Goal: Task Accomplishment & Management: Manage account settings

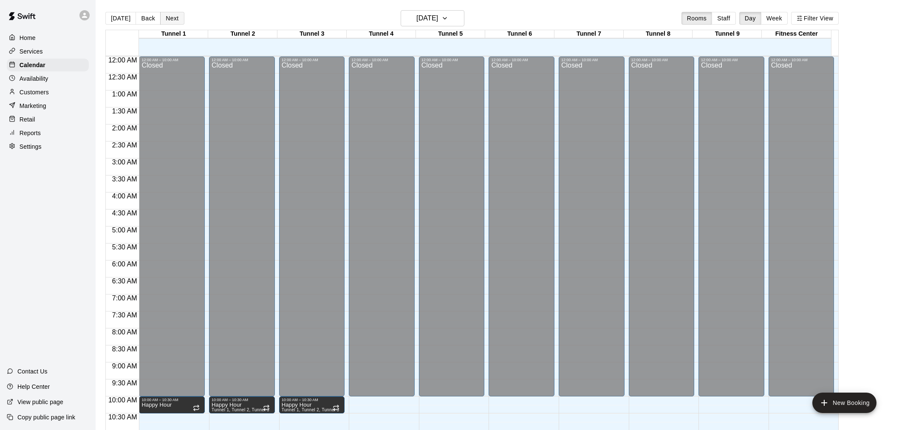
click at [167, 18] on button "Next" at bounding box center [172, 18] width 24 height 13
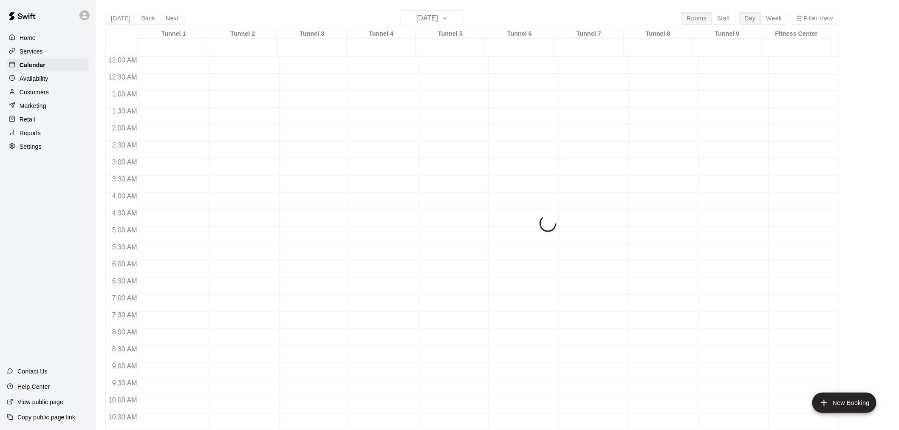
scroll to position [407, 0]
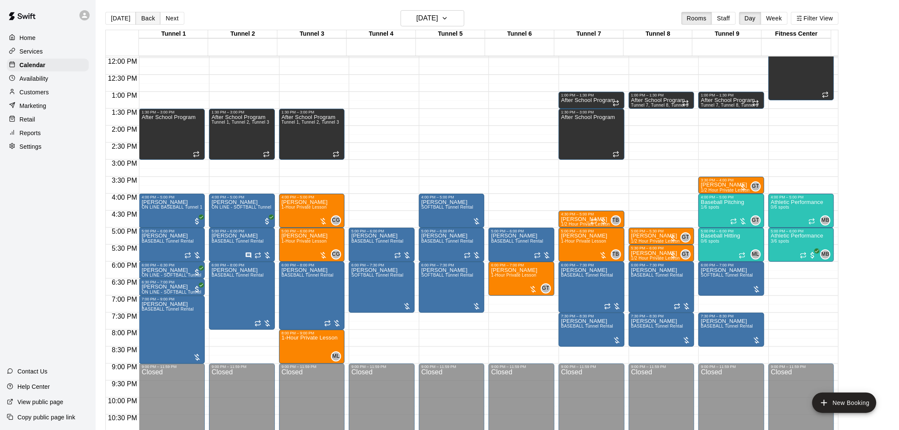
click at [149, 20] on button "Back" at bounding box center [148, 18] width 25 height 13
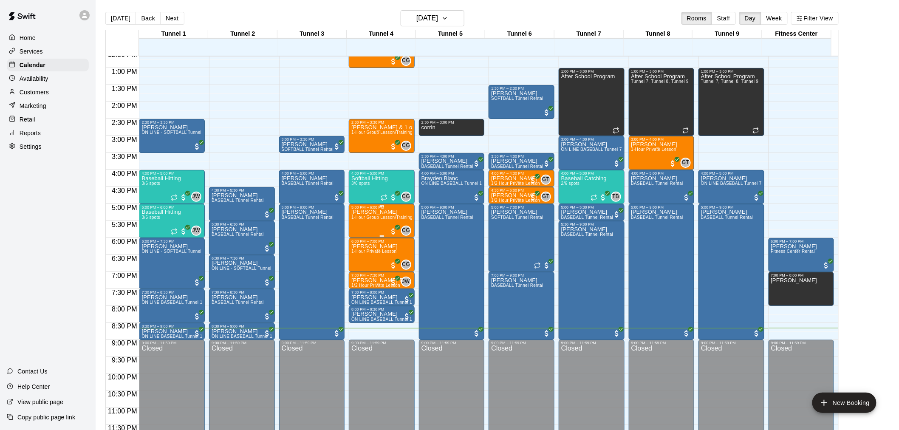
scroll to position [432, 0]
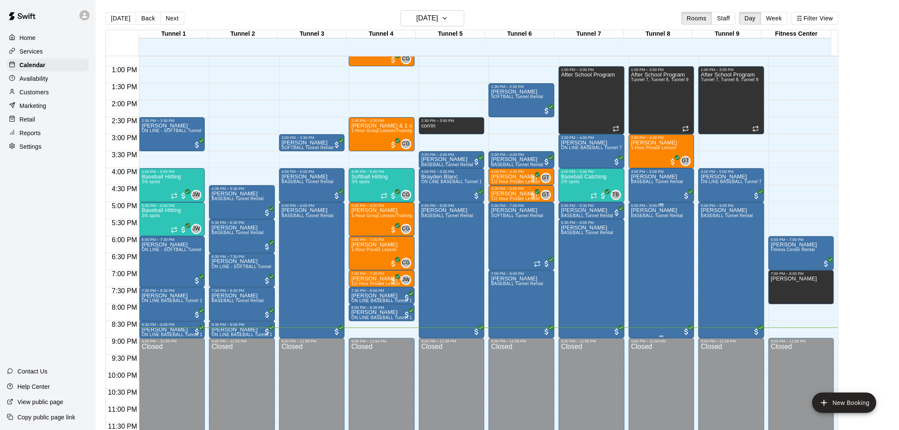
click at [632, 228] on div "[PERSON_NAME] BASEBALL Tunnel Rental" at bounding box center [658, 423] width 52 height 430
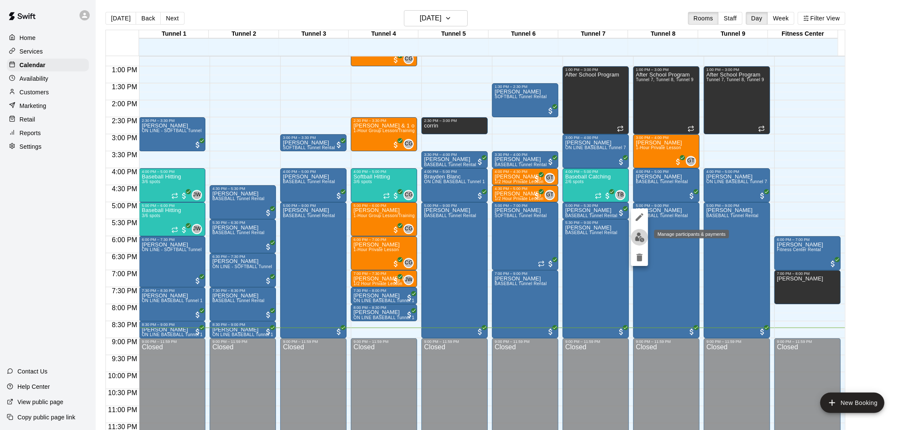
click at [638, 238] on img "edit" at bounding box center [640, 237] width 10 height 10
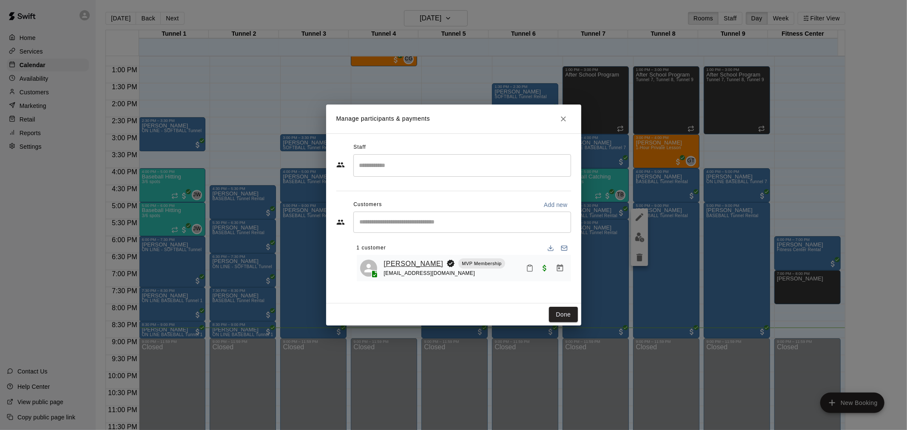
click at [414, 264] on link "[PERSON_NAME]" at bounding box center [413, 263] width 59 height 11
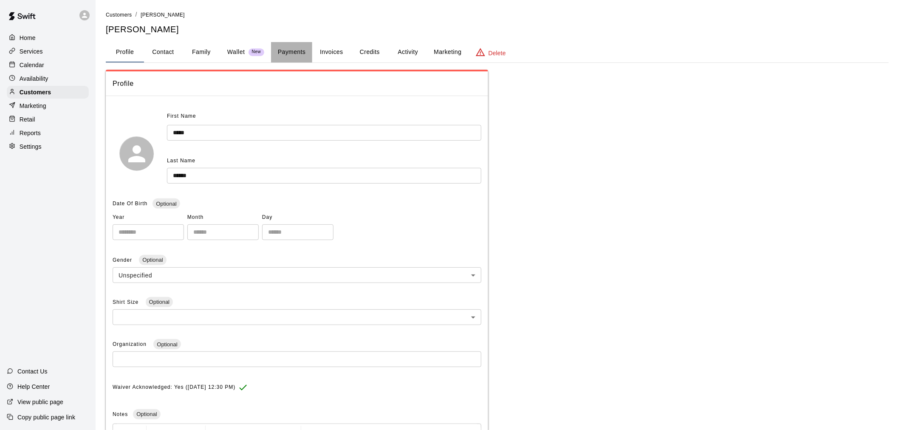
click at [309, 53] on button "Payments" at bounding box center [291, 52] width 41 height 20
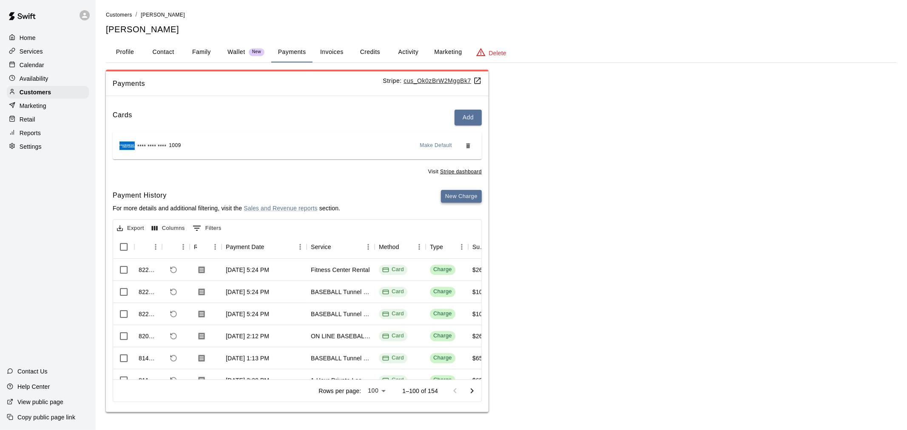
click at [463, 194] on button "New Charge" at bounding box center [461, 196] width 41 height 13
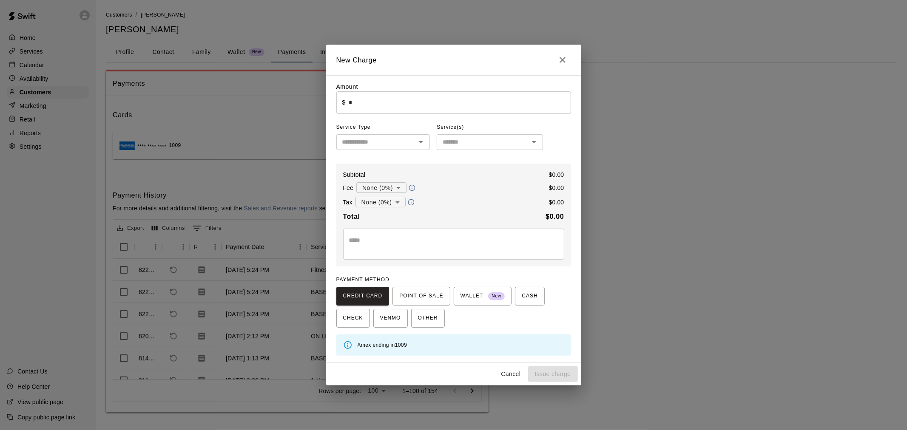
click at [473, 101] on input "*" at bounding box center [459, 102] width 222 height 23
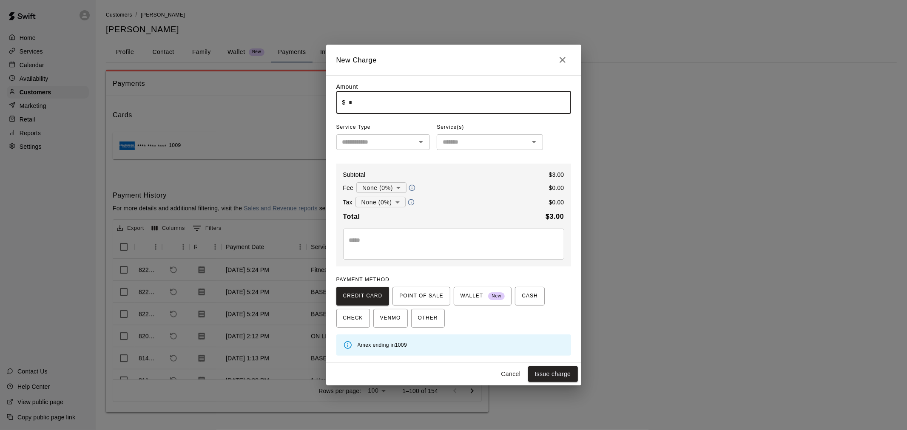
click at [402, 139] on input "text" at bounding box center [376, 142] width 75 height 11
type input "****"
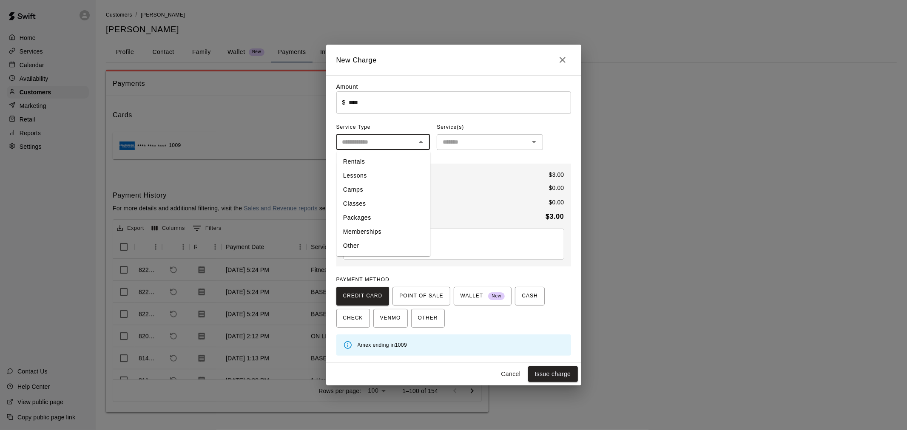
click at [406, 244] on li "Other" at bounding box center [383, 246] width 94 height 14
type input "*****"
click at [448, 140] on input "text" at bounding box center [482, 142] width 87 height 11
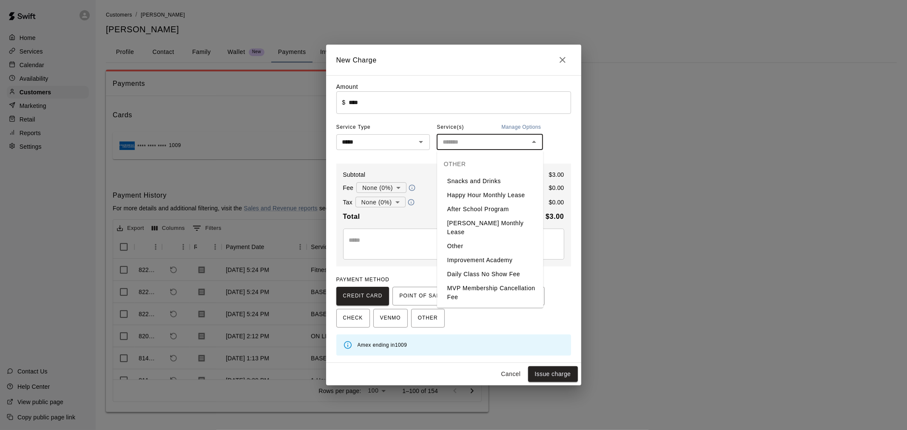
click at [471, 180] on li "Snacks and Drinks" at bounding box center [490, 181] width 106 height 14
type input "**********"
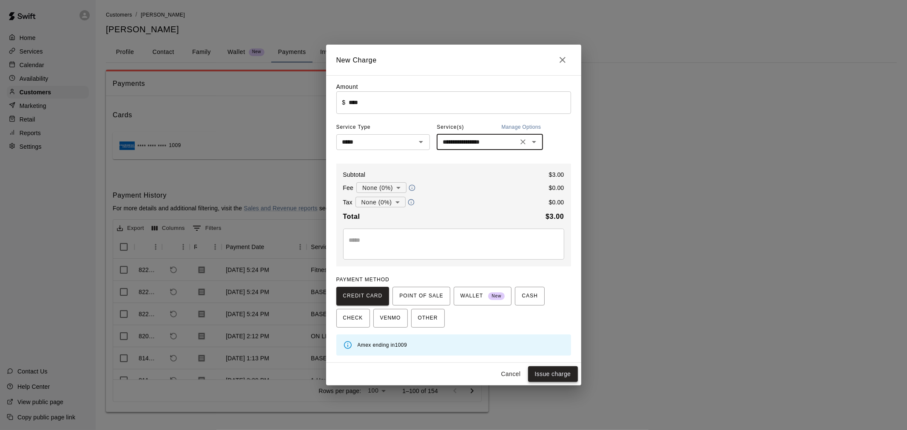
click at [554, 370] on button "Issue charge" at bounding box center [553, 374] width 50 height 16
type input "*"
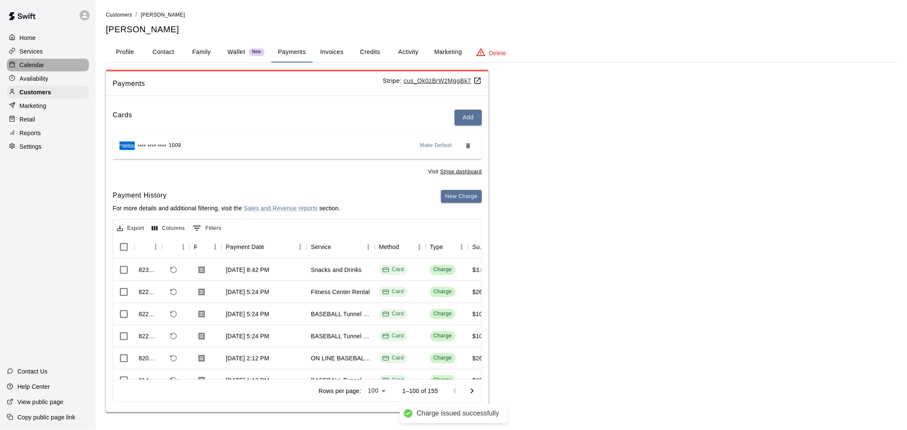
click at [54, 68] on div "Calendar" at bounding box center [48, 65] width 82 height 13
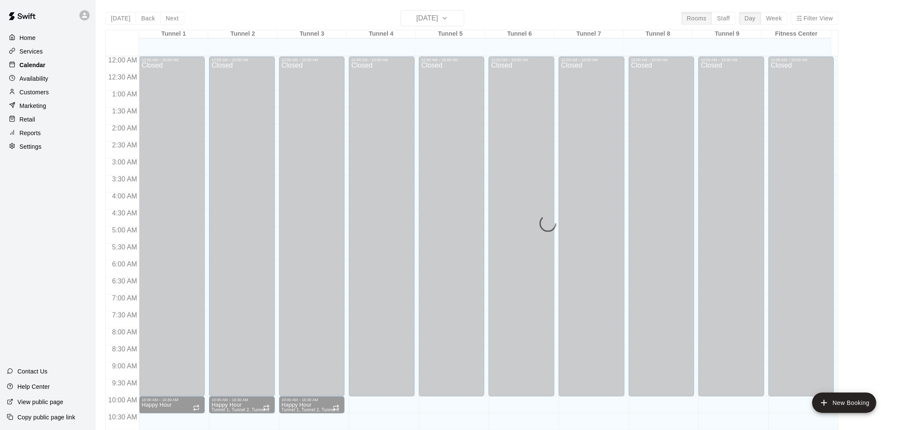
scroll to position [407, 0]
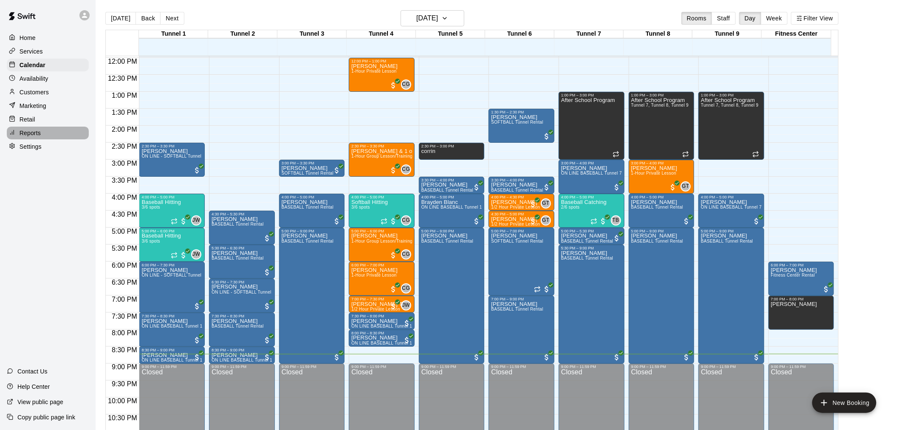
click at [57, 139] on div "Reports" at bounding box center [48, 133] width 82 height 13
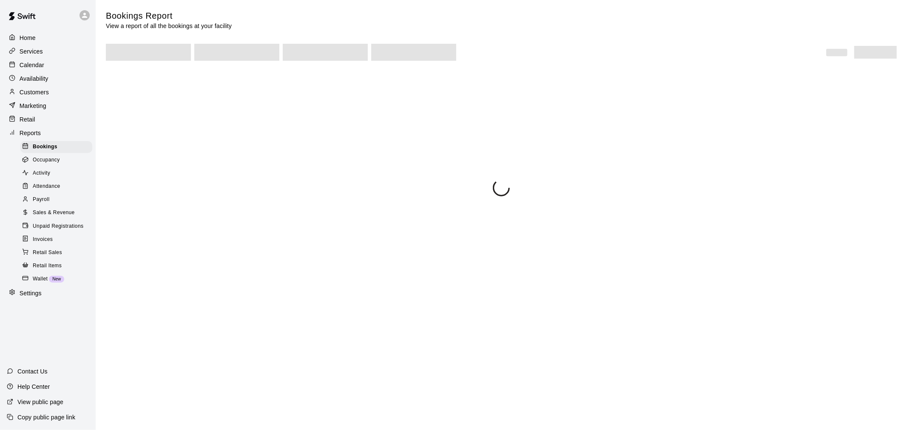
click at [68, 217] on span "Sales & Revenue" at bounding box center [54, 213] width 42 height 8
click at [68, 231] on span "Unpaid Registrations" at bounding box center [58, 226] width 51 height 8
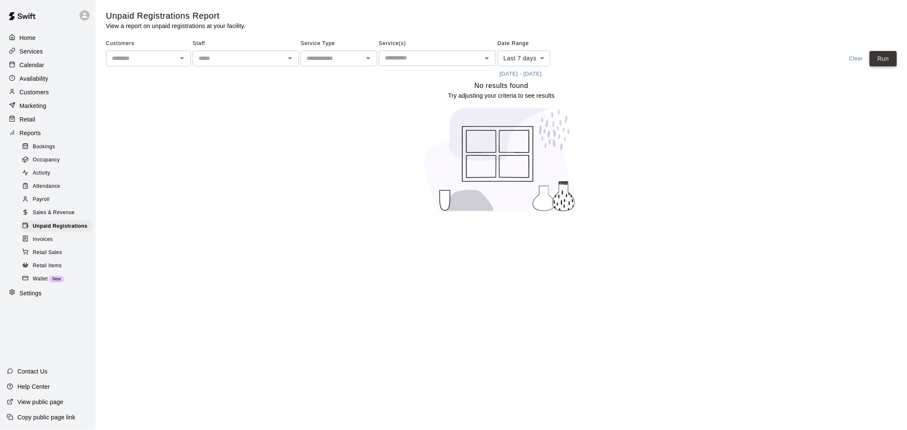
click at [890, 61] on button "Run" at bounding box center [882, 59] width 27 height 16
click at [54, 69] on div "Calendar" at bounding box center [48, 65] width 82 height 13
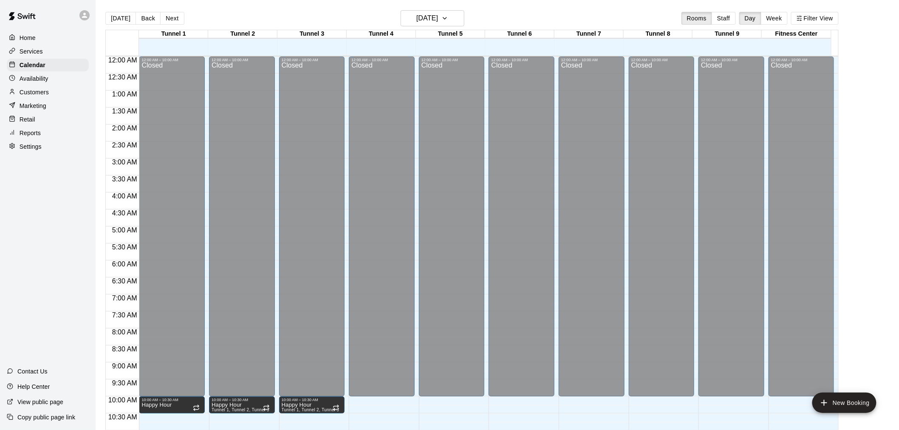
scroll to position [407, 0]
